Goal: Navigation & Orientation: Find specific page/section

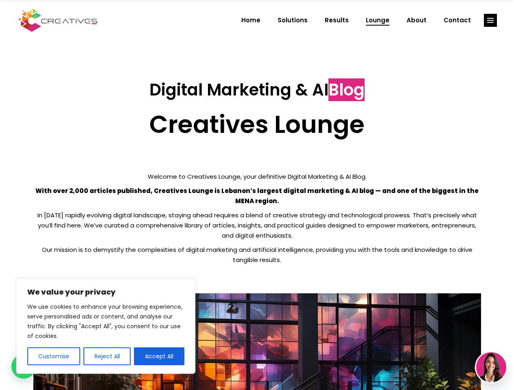
click at [257, 195] on p "With over 2,000 articles published, Creatives Lounge is Lebanon’s largest digit…" at bounding box center [256, 196] width 447 height 20
click at [53, 357] on button "Customise" at bounding box center [53, 357] width 53 height 18
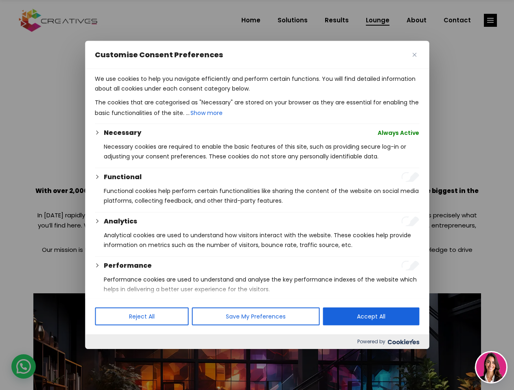
click at [107, 357] on div at bounding box center [257, 195] width 514 height 390
click at [159, 94] on p "We use cookies to help you navigate efficiently and perform certain functions. …" at bounding box center [257, 84] width 324 height 20
click at [490, 20] on div at bounding box center [257, 195] width 514 height 390
click at [491, 368] on img at bounding box center [491, 368] width 30 height 30
